Goal: Task Accomplishment & Management: Manage account settings

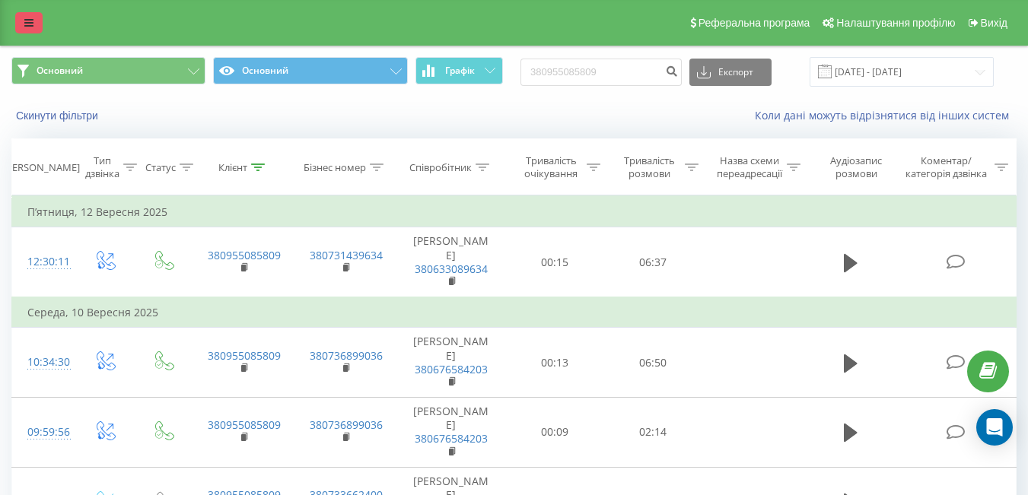
click at [36, 17] on link at bounding box center [28, 22] width 27 height 21
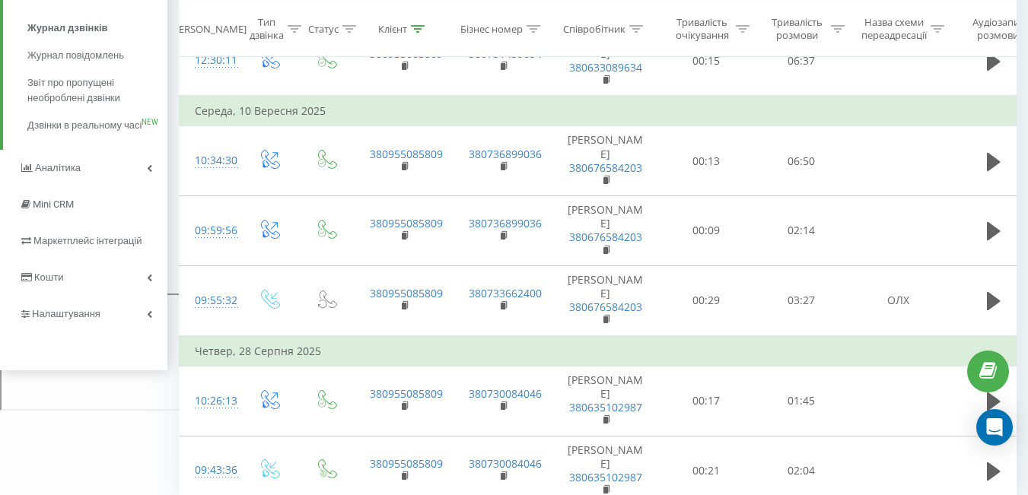
scroll to position [269, 0]
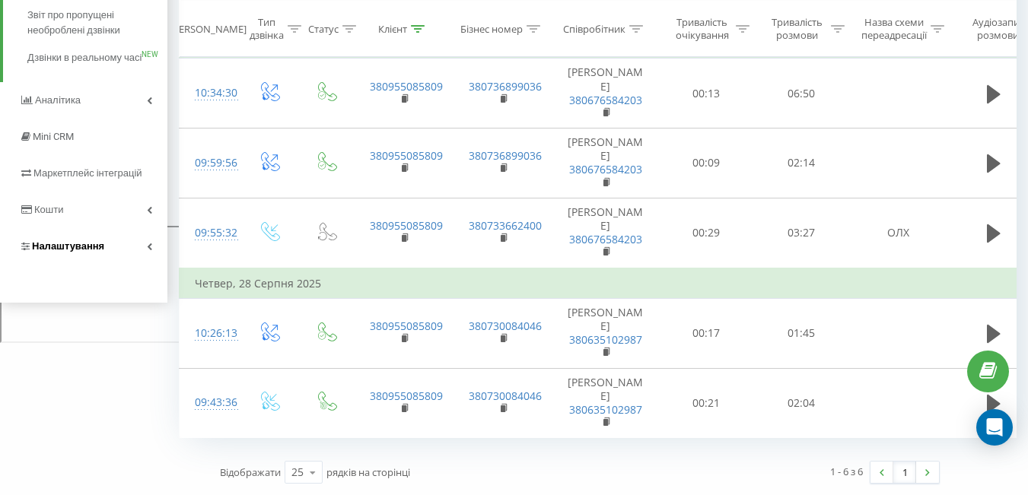
click at [65, 252] on span "Налаштування" at bounding box center [68, 245] width 72 height 11
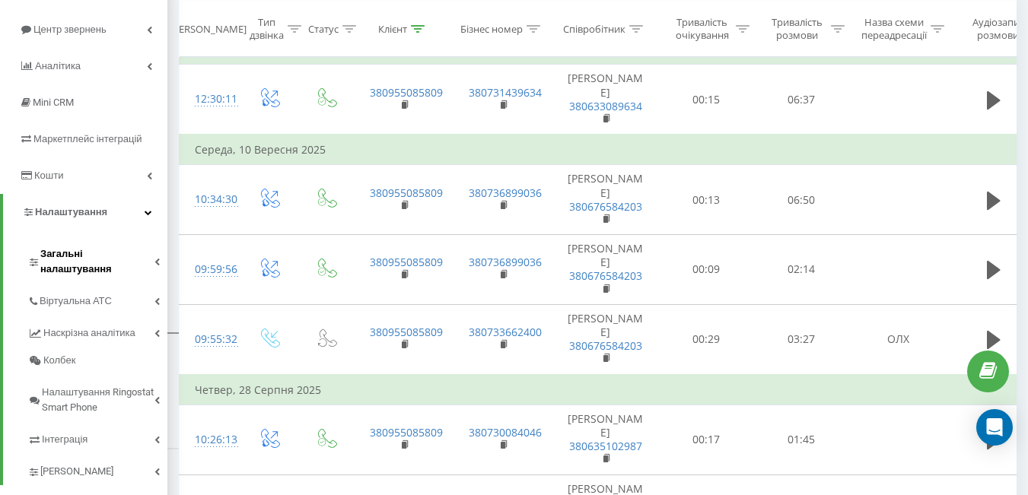
scroll to position [189, 0]
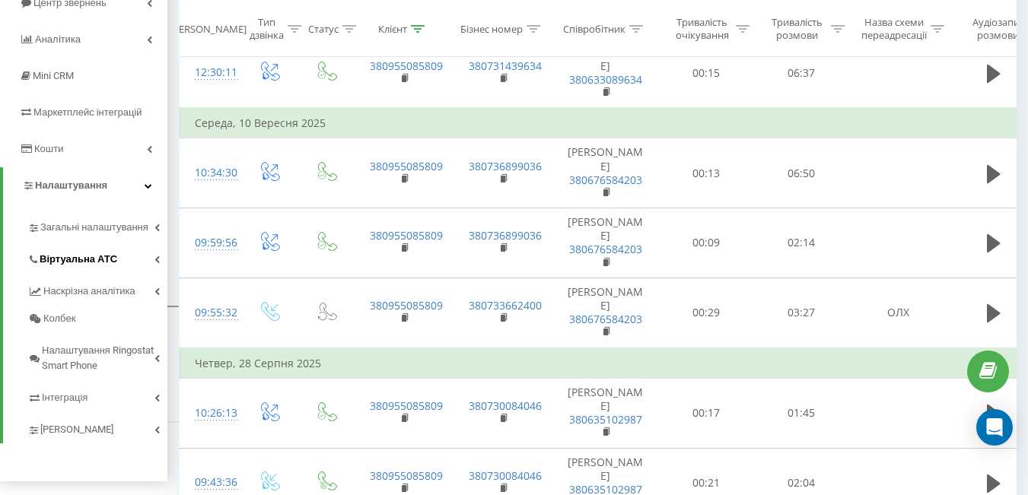
click at [82, 261] on span "Віртуальна АТС" at bounding box center [79, 259] width 78 height 15
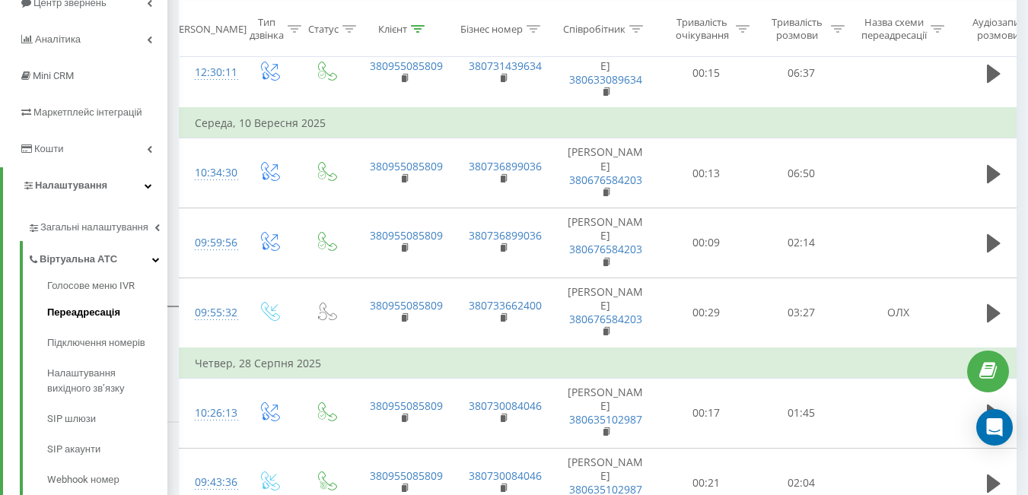
click at [72, 314] on span "Переадресація" at bounding box center [83, 312] width 73 height 15
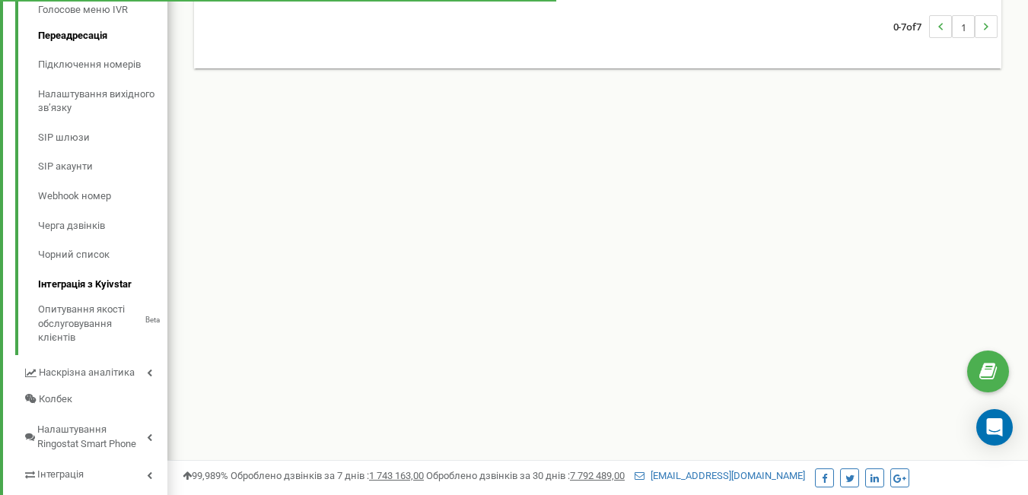
scroll to position [456, 0]
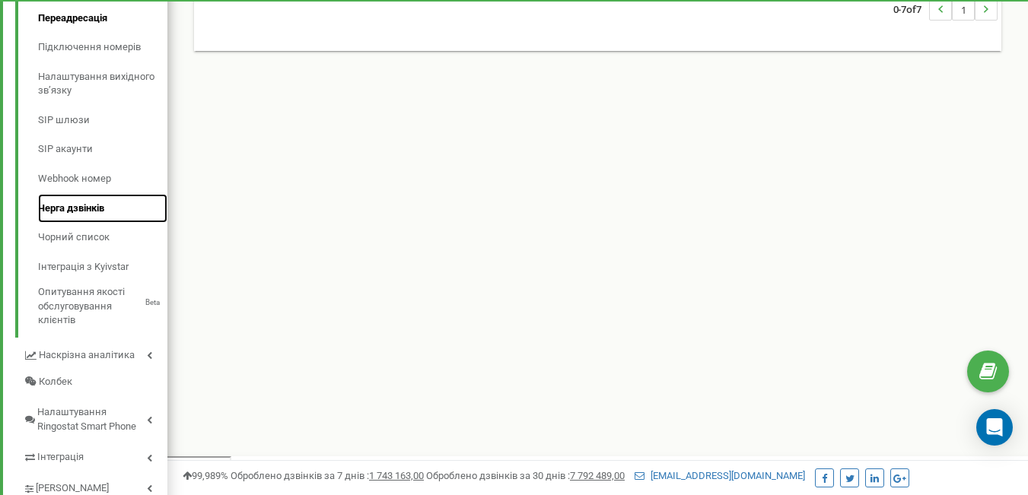
click at [78, 211] on link "Черга дзвінків" at bounding box center [102, 209] width 129 height 30
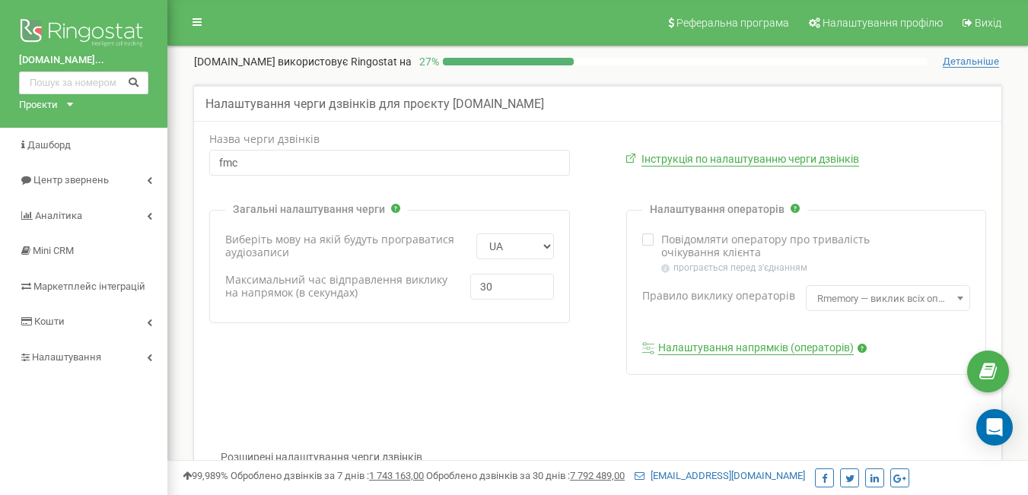
click at [749, 347] on link "Налаштування напрямків (операторів)" at bounding box center [756, 349] width 196 height 14
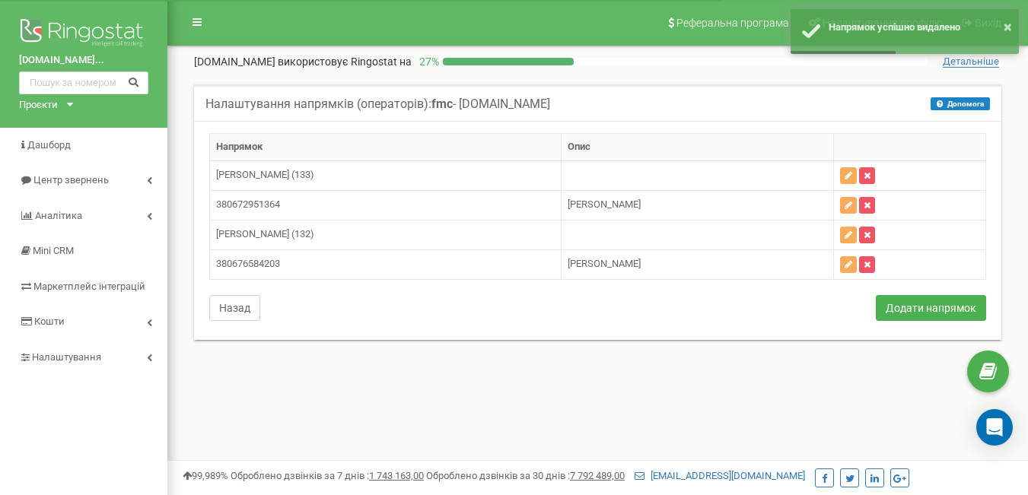
click at [223, 307] on button "Назад" at bounding box center [234, 308] width 51 height 26
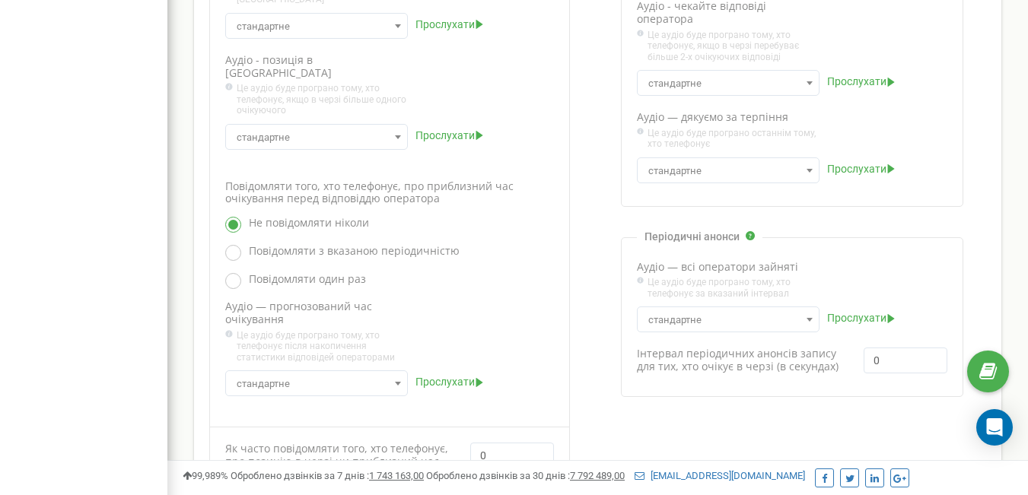
scroll to position [707, 0]
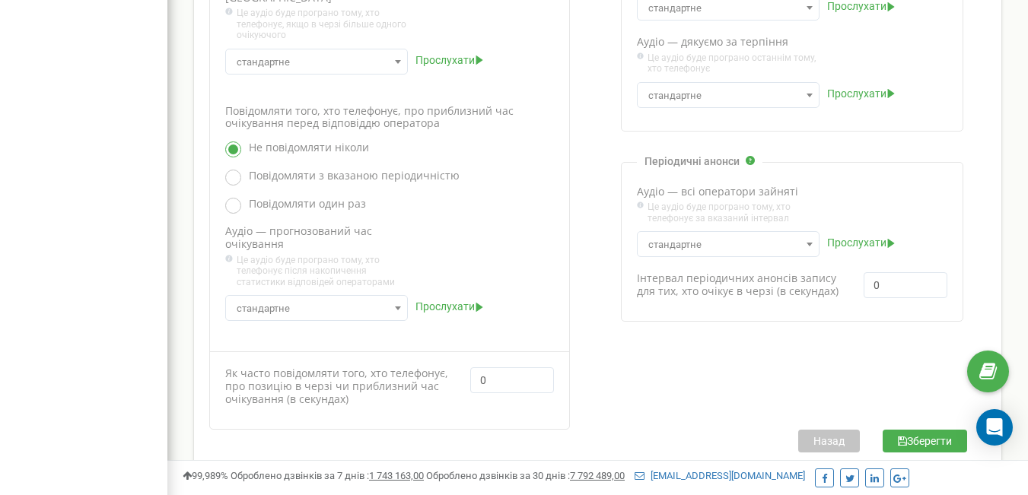
click at [910, 430] on button "Зберегти" at bounding box center [924, 441] width 84 height 23
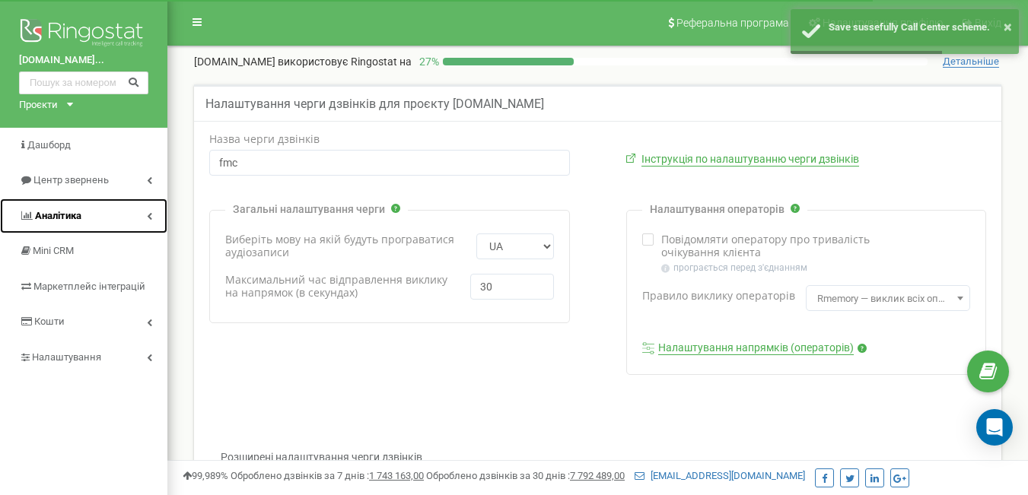
click at [66, 217] on span "Аналiтика" at bounding box center [58, 215] width 46 height 11
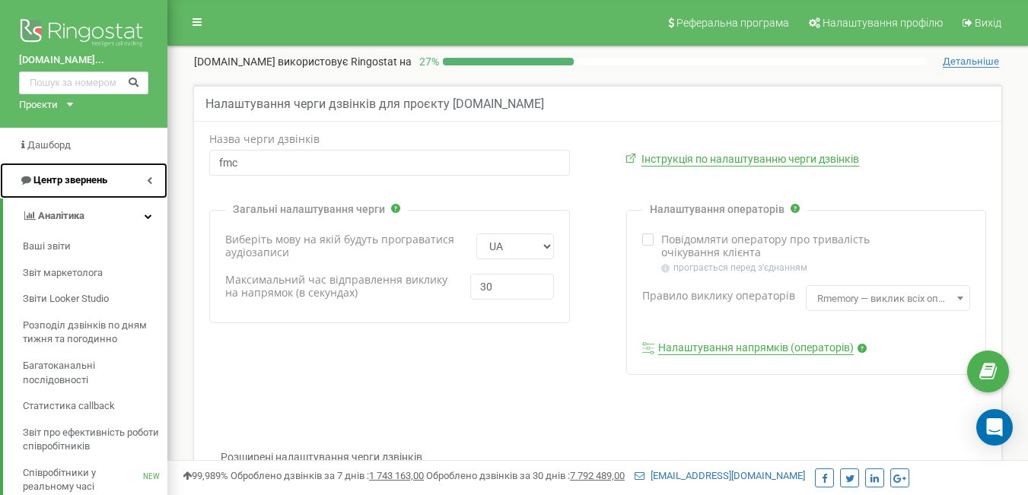
click at [83, 177] on span "Центр звернень" at bounding box center [70, 179] width 74 height 11
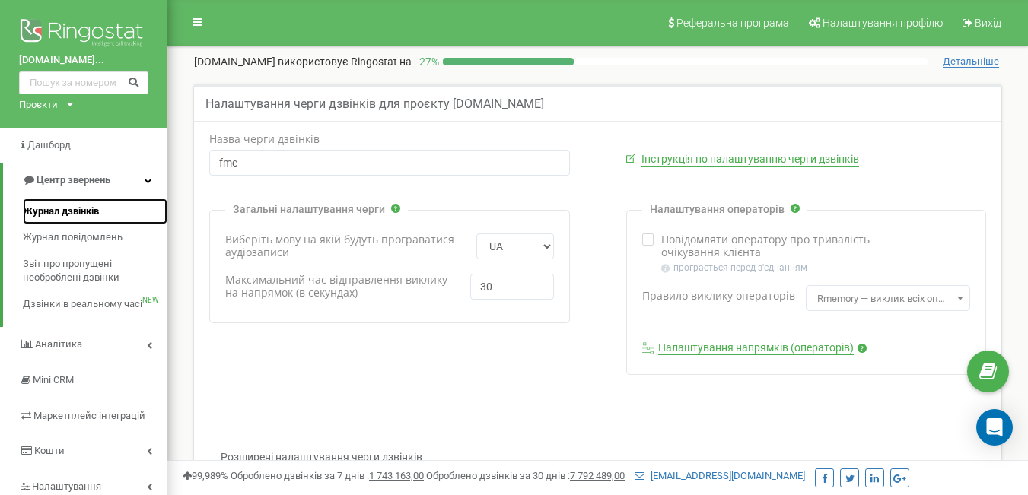
click at [65, 205] on span "Журнал дзвінків" at bounding box center [61, 212] width 76 height 14
click at [89, 211] on span "Журнал дзвінків" at bounding box center [61, 212] width 76 height 14
click at [84, 208] on span "Журнал дзвінків" at bounding box center [61, 212] width 76 height 14
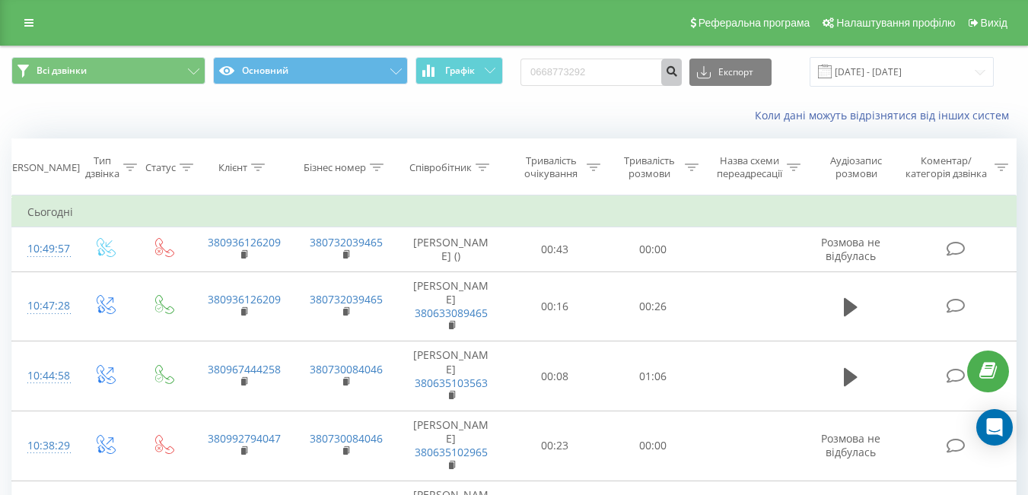
type input "0668773292"
click at [678, 72] on icon "submit" at bounding box center [671, 69] width 13 height 9
